Goal: Navigation & Orientation: Go to known website

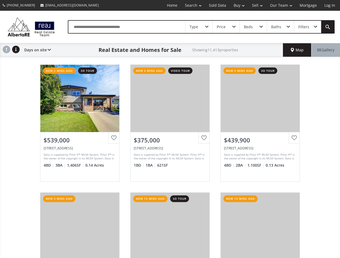
click at [189, 5] on link "Search" at bounding box center [193, 5] width 24 height 11
click at [236, 5] on link "Buy" at bounding box center [239, 5] width 18 height 11
click at [255, 5] on link "Sell" at bounding box center [257, 5] width 18 height 11
click at [280, 5] on link "Our Team" at bounding box center [281, 5] width 30 height 11
click at [329, 5] on link "Log In" at bounding box center [329, 5] width 18 height 11
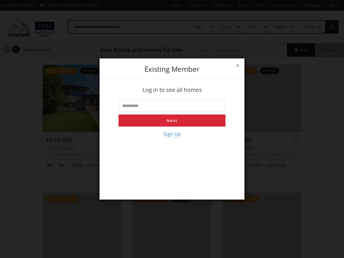
click at [280, 27] on div "x Existing member Log in to see all homes Next Sign Up" at bounding box center [172, 129] width 344 height 258
click at [307, 27] on div "x Existing member Log in to see all homes Next Sign Up" at bounding box center [172, 129] width 344 height 258
